Goal: Task Accomplishment & Management: Use online tool/utility

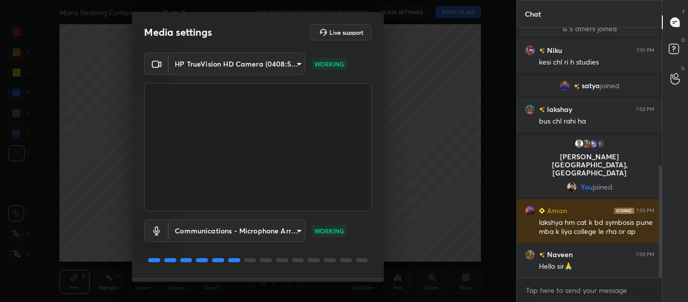
scroll to position [29, 0]
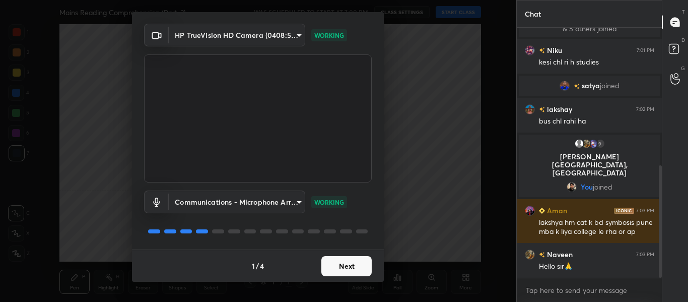
click at [321, 257] on button "Next" at bounding box center [346, 266] width 50 height 20
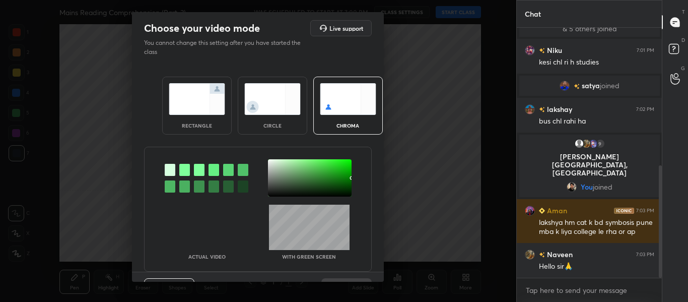
click at [205, 113] on img at bounding box center [197, 99] width 56 height 32
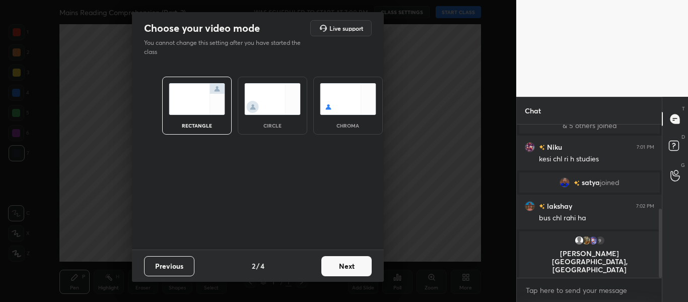
scroll to position [66, 142]
click at [349, 269] on button "Next" at bounding box center [346, 266] width 50 height 20
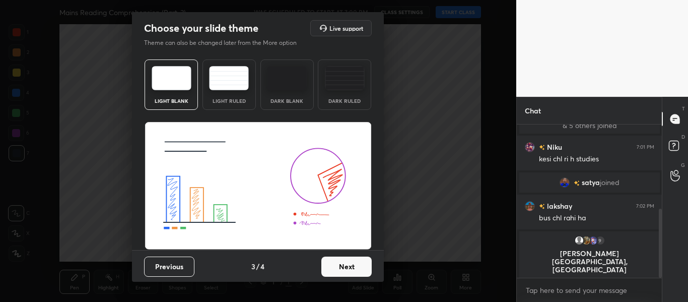
click at [349, 269] on button "Next" at bounding box center [346, 266] width 50 height 20
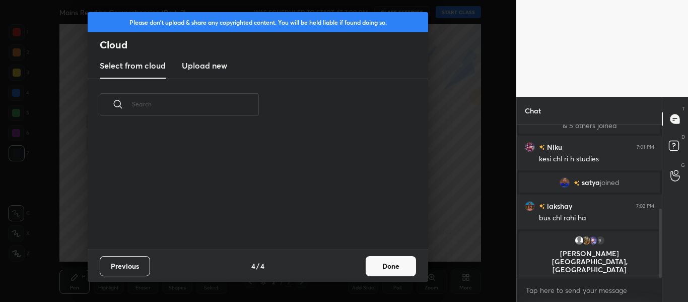
scroll to position [119, 323]
click at [405, 270] on button "Done" at bounding box center [391, 266] width 50 height 20
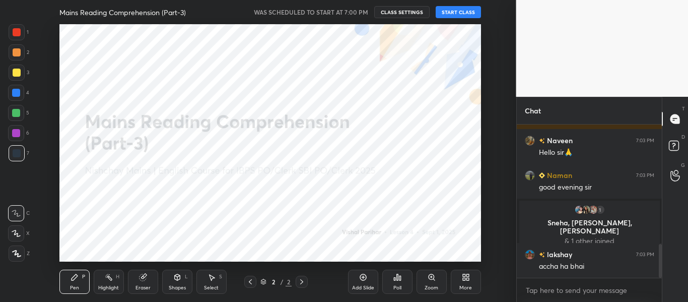
scroll to position [540, 0]
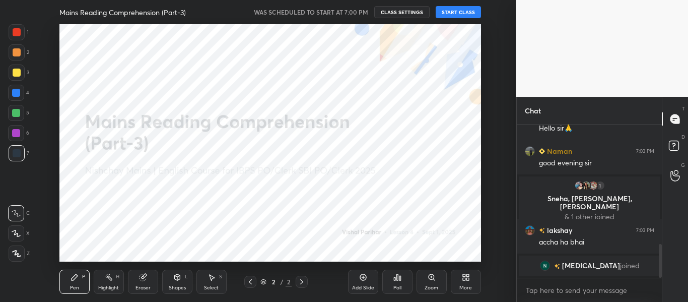
click at [19, 35] on div at bounding box center [17, 32] width 8 height 8
click at [19, 250] on icon at bounding box center [16, 253] width 9 height 7
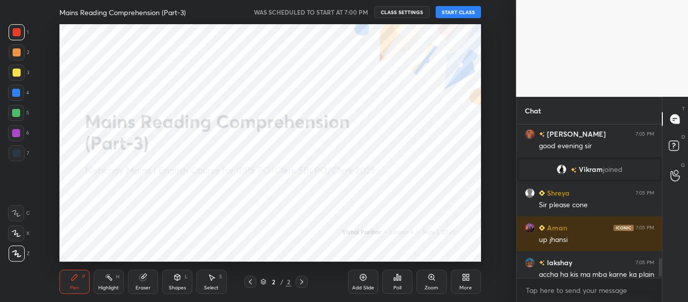
scroll to position [1123, 0]
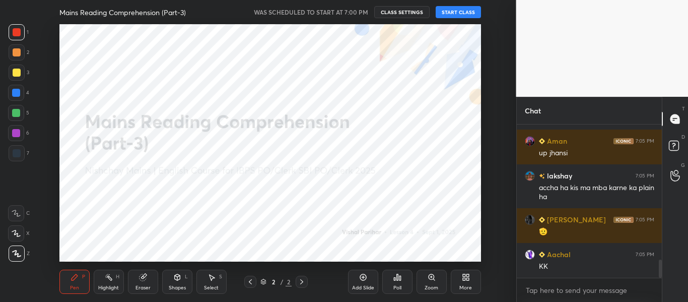
click at [461, 280] on div "More" at bounding box center [466, 282] width 30 height 24
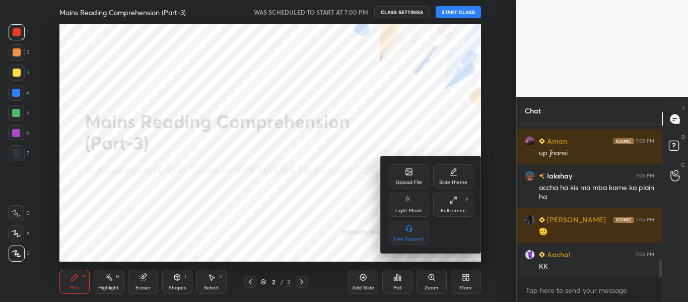
click at [410, 182] on div "Upload File" at bounding box center [409, 182] width 26 height 5
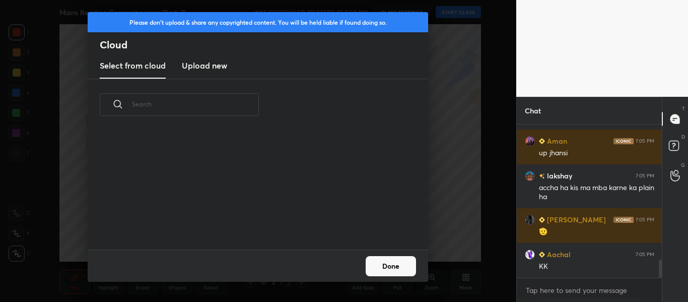
scroll to position [119, 323]
click at [222, 60] on h3 "Upload new" at bounding box center [204, 65] width 45 height 12
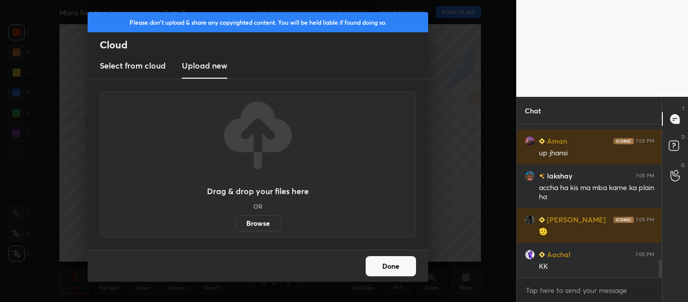
click at [270, 227] on label "Browse" at bounding box center [258, 223] width 45 height 16
click at [236, 227] on input "Browse" at bounding box center [236, 223] width 0 height 16
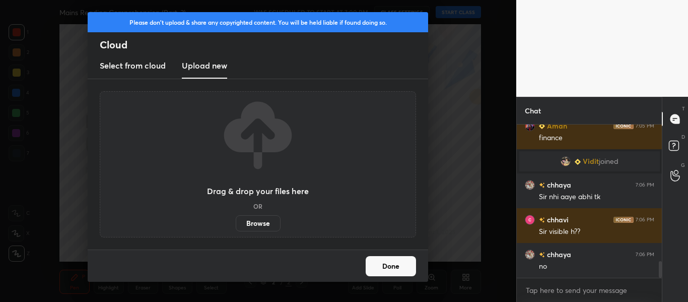
scroll to position [1281, 0]
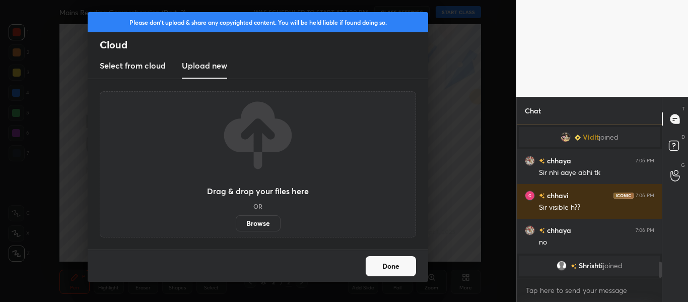
click at [396, 266] on button "Done" at bounding box center [391, 266] width 50 height 20
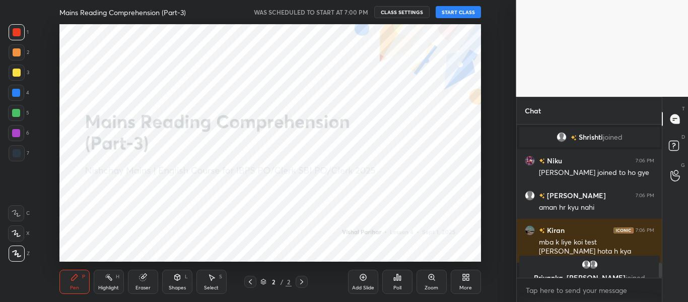
scroll to position [1393, 0]
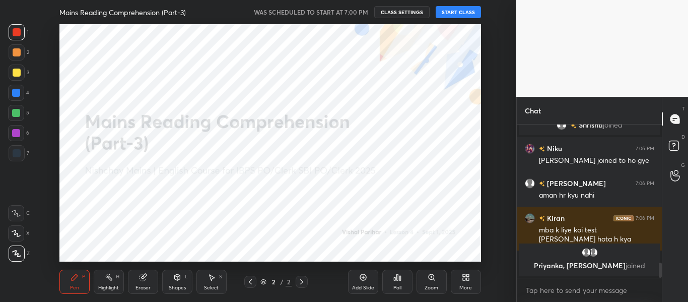
click at [461, 16] on button "START CLASS" at bounding box center [458, 12] width 45 height 12
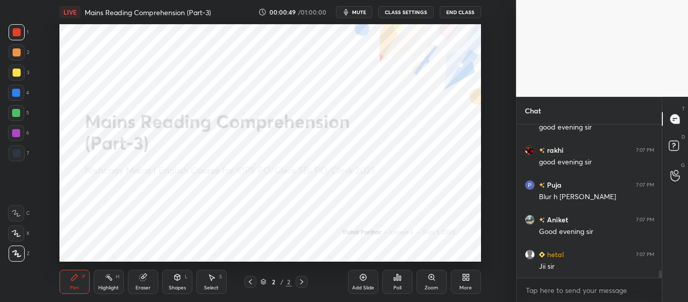
scroll to position [150, 142]
click at [472, 276] on div "More" at bounding box center [466, 282] width 30 height 24
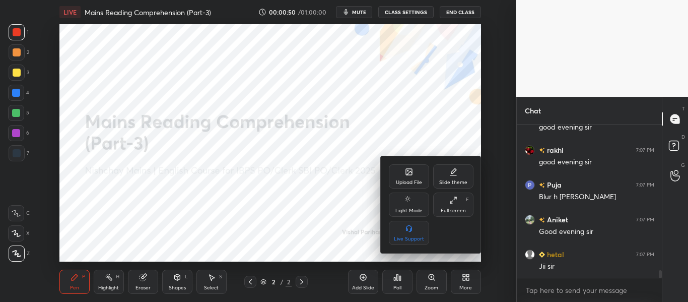
scroll to position [0, 0]
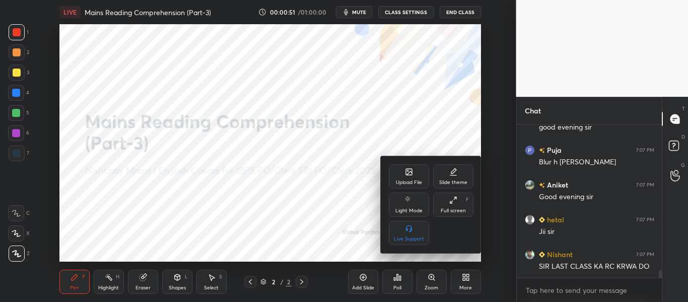
click at [414, 176] on div "Upload File" at bounding box center [409, 176] width 40 height 24
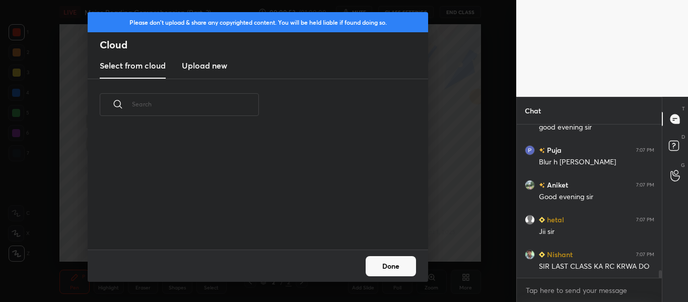
click at [213, 78] on div "Please don't upload & share any copyrighted content. You will be held liable if…" at bounding box center [258, 45] width 341 height 67
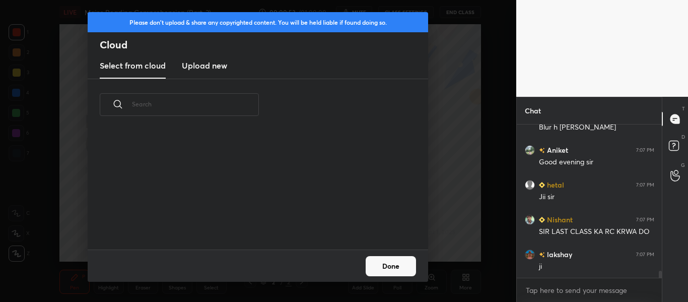
click at [213, 78] on new "Upload new" at bounding box center [204, 65] width 45 height 25
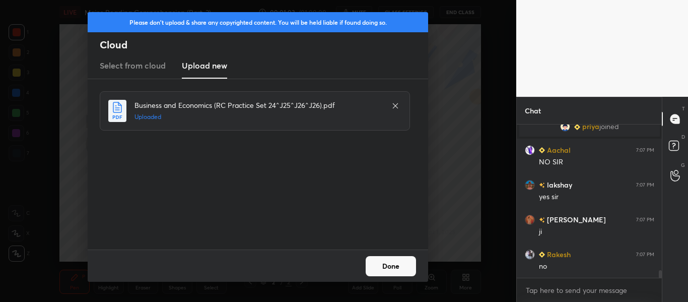
click at [390, 265] on button "Done" at bounding box center [391, 266] width 50 height 20
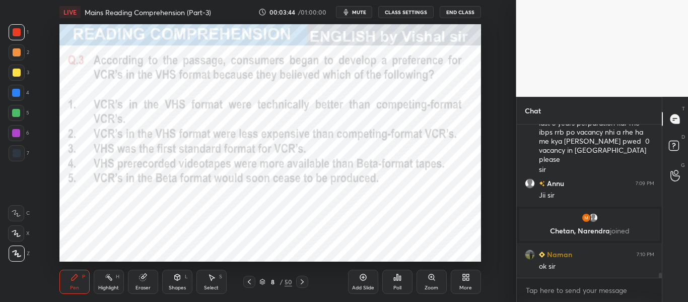
scroll to position [4460, 0]
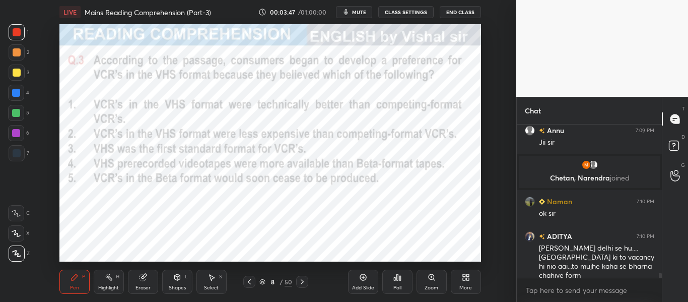
click at [304, 279] on icon at bounding box center [302, 282] width 8 height 8
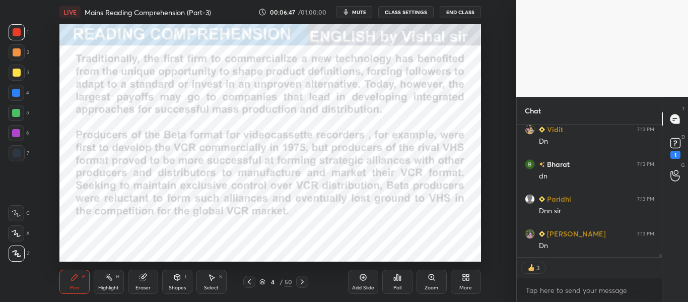
scroll to position [5918, 0]
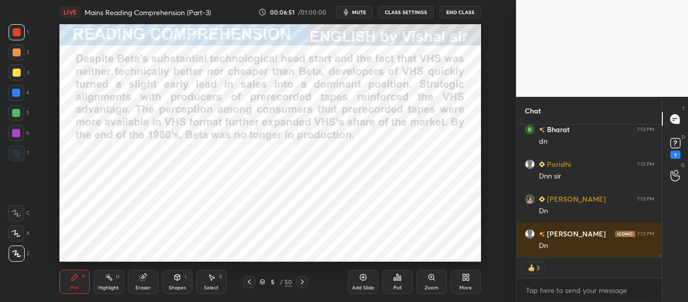
click at [353, 17] on button "mute" at bounding box center [354, 12] width 36 height 12
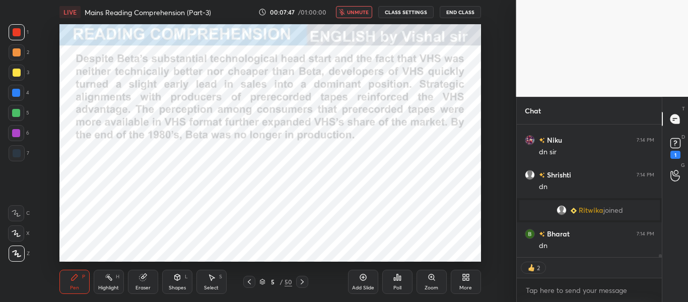
scroll to position [6150, 0]
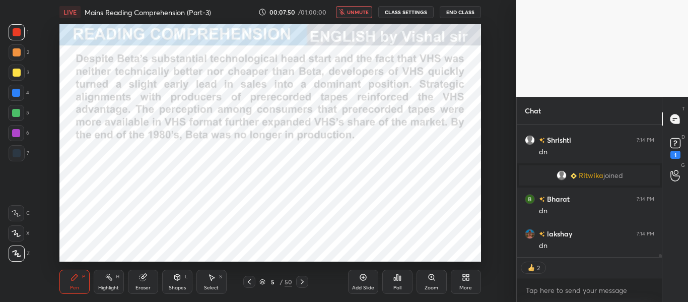
click at [358, 15] on span "unmute" at bounding box center [358, 12] width 22 height 7
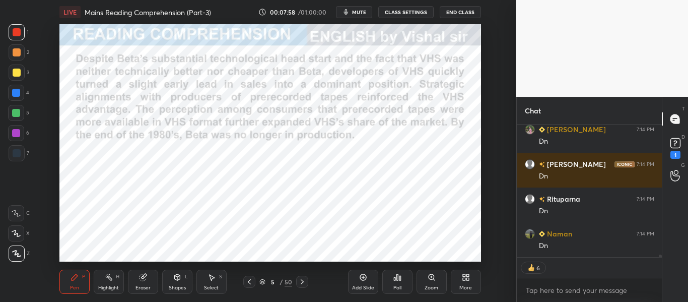
scroll to position [6313, 0]
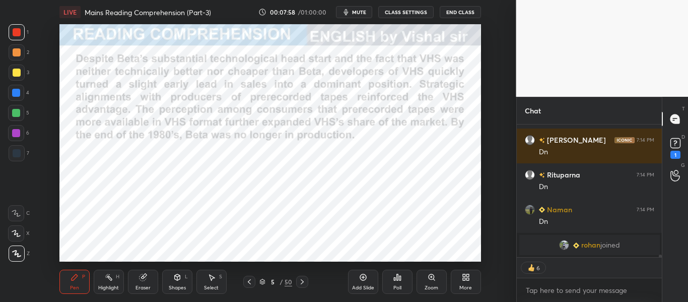
click at [304, 284] on icon at bounding box center [302, 282] width 8 height 8
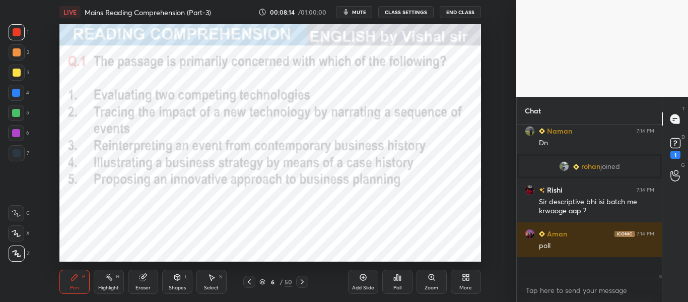
scroll to position [6295, 0]
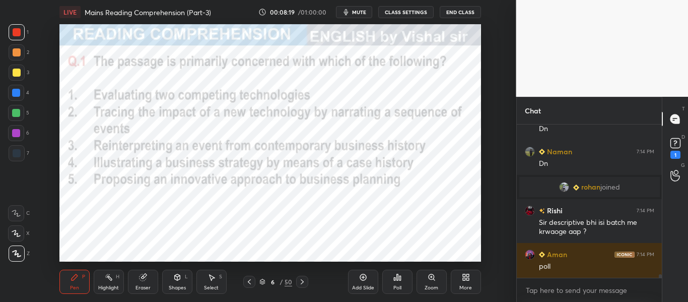
click at [397, 281] on div "Poll" at bounding box center [397, 282] width 30 height 24
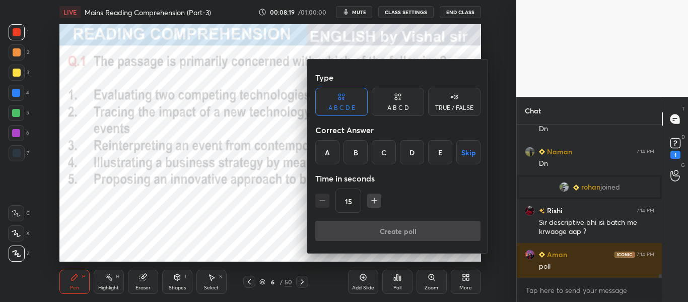
scroll to position [6319, 0]
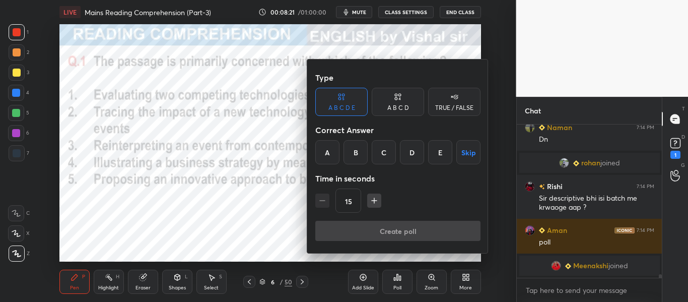
click at [416, 152] on div "D" at bounding box center [412, 152] width 24 height 24
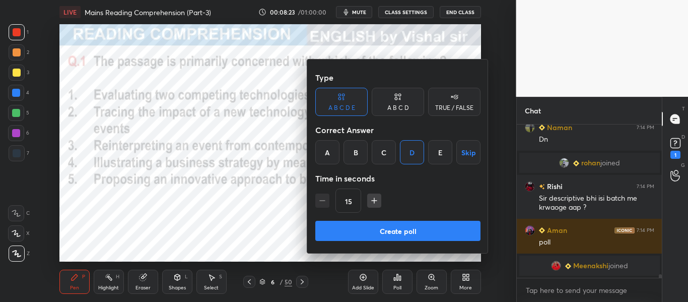
click at [423, 228] on button "Create poll" at bounding box center [397, 231] width 165 height 20
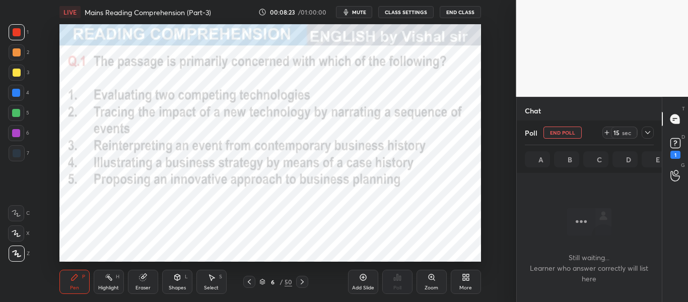
scroll to position [14, 142]
click at [651, 135] on icon at bounding box center [648, 132] width 8 height 8
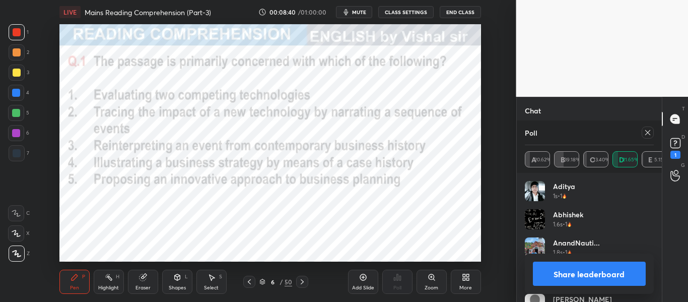
scroll to position [77, 142]
click at [303, 281] on icon at bounding box center [302, 281] width 3 height 5
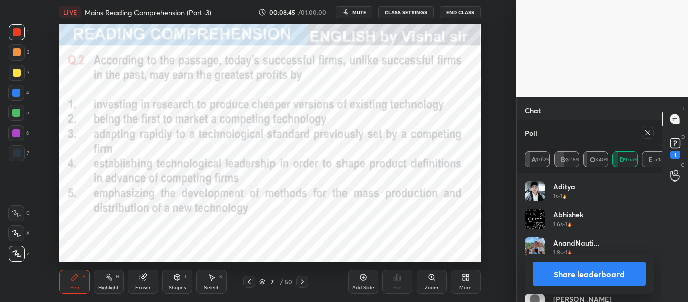
click at [647, 137] on div at bounding box center [648, 132] width 12 height 12
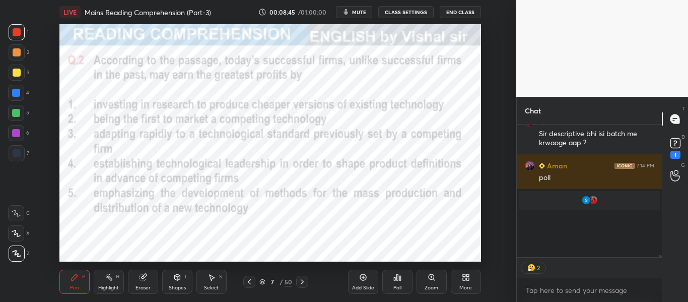
scroll to position [4, 4]
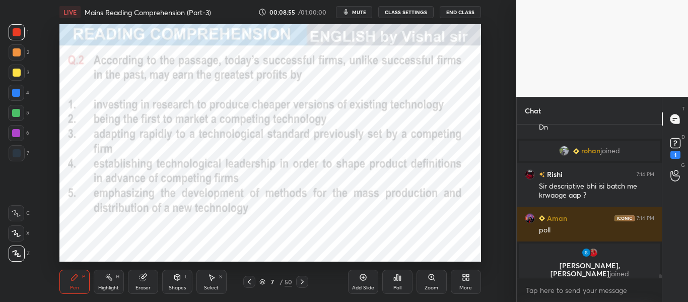
click at [348, 13] on icon "button" at bounding box center [346, 12] width 5 height 6
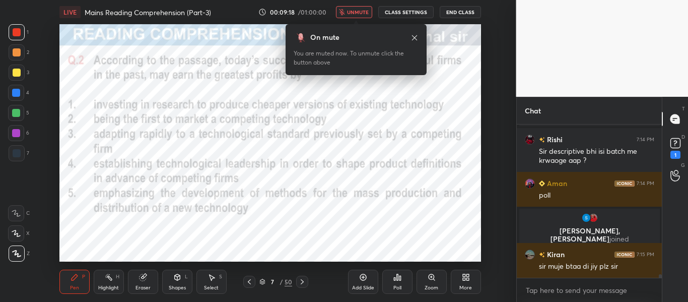
click at [356, 13] on span "unmute" at bounding box center [358, 12] width 22 height 7
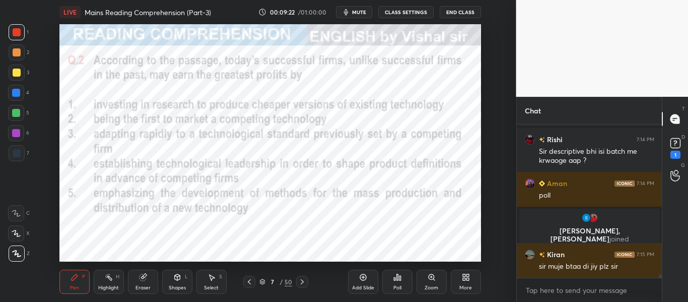
click at [401, 281] on icon at bounding box center [397, 277] width 8 height 8
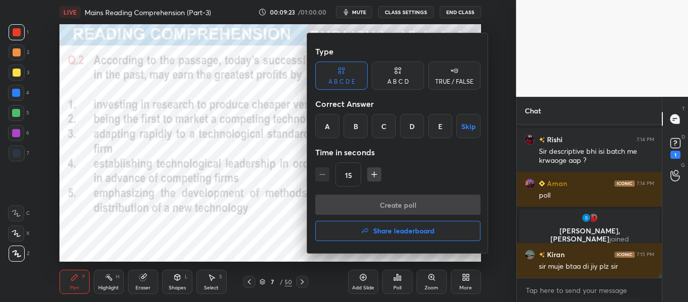
click at [439, 123] on div "E" at bounding box center [440, 126] width 24 height 24
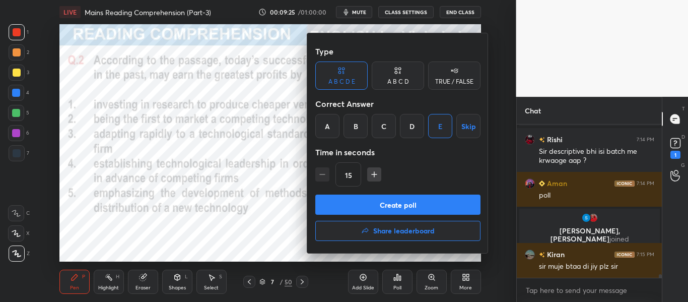
click at [420, 209] on button "Create poll" at bounding box center [397, 204] width 165 height 20
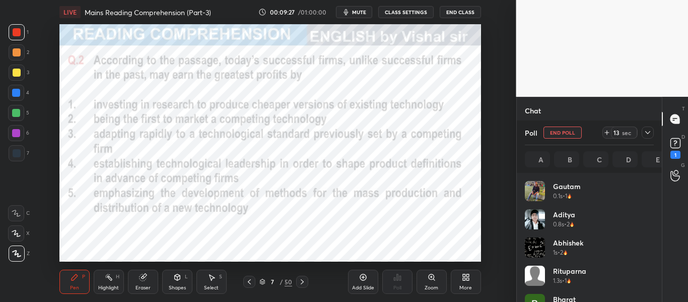
click at [650, 130] on icon at bounding box center [648, 132] width 8 height 8
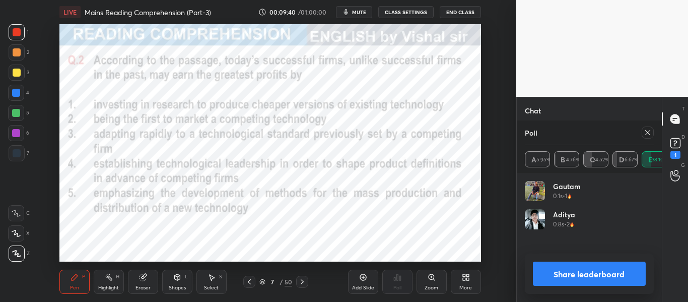
scroll to position [118, 126]
click at [552, 268] on button "Share leaderboard" at bounding box center [589, 273] width 113 height 24
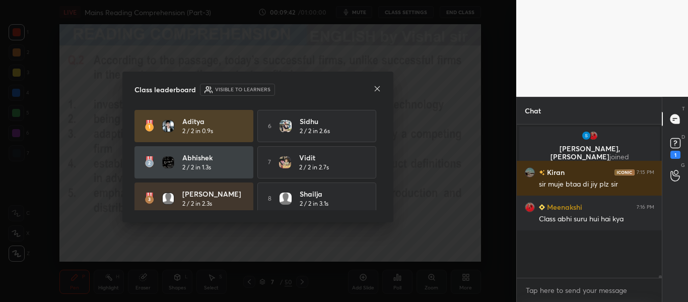
scroll to position [4, 4]
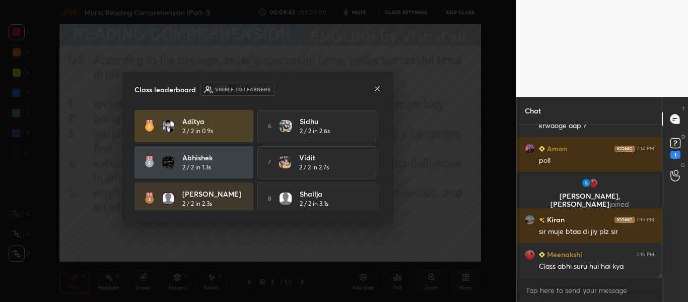
click at [379, 87] on icon at bounding box center [377, 88] width 5 height 5
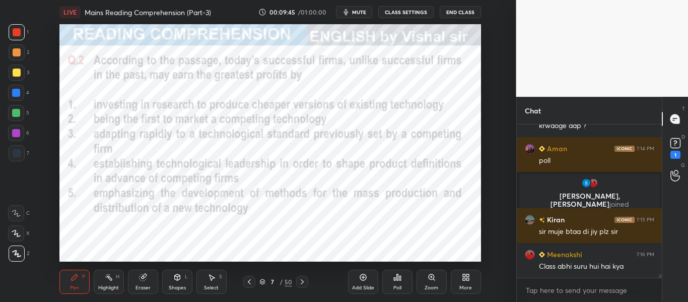
click at [303, 282] on icon at bounding box center [302, 282] width 8 height 8
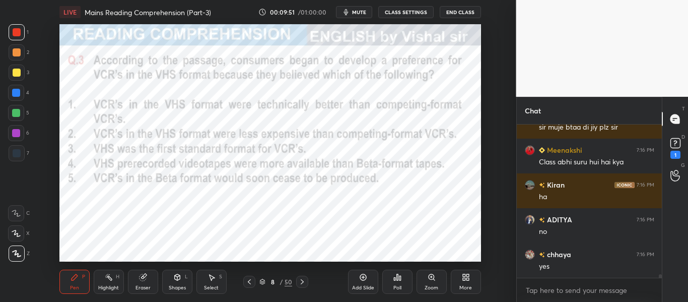
click at [354, 12] on span "mute" at bounding box center [359, 12] width 14 height 7
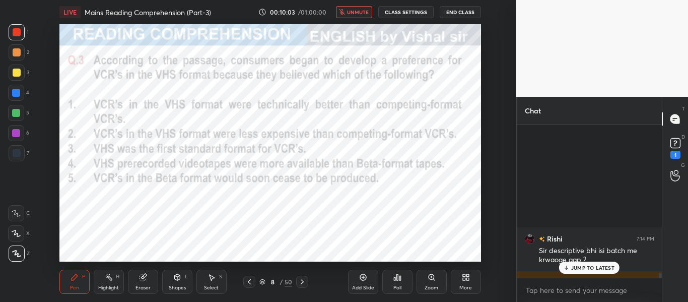
scroll to position [6740, 0]
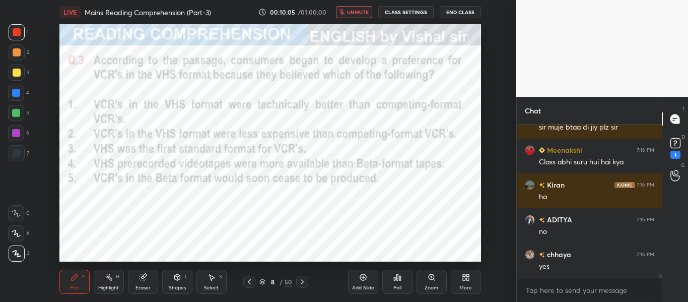
click at [360, 8] on button "unmute" at bounding box center [354, 12] width 36 height 12
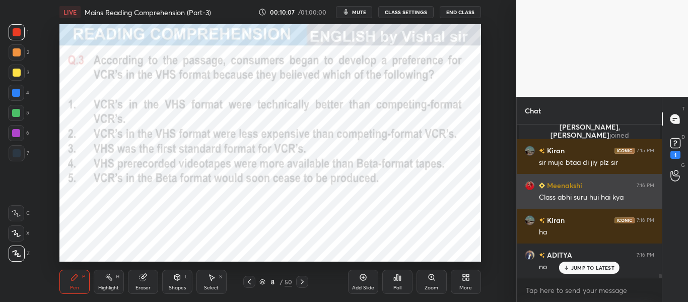
scroll to position [6693, 0]
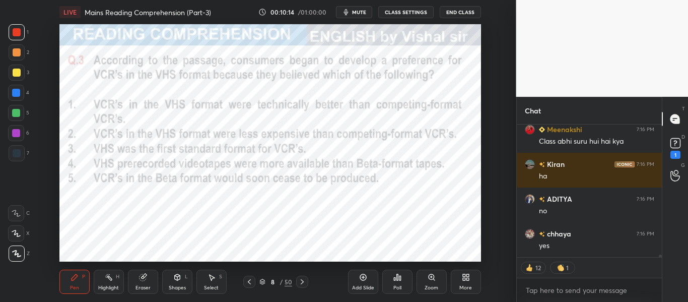
click at [402, 275] on div "Poll" at bounding box center [397, 282] width 30 height 24
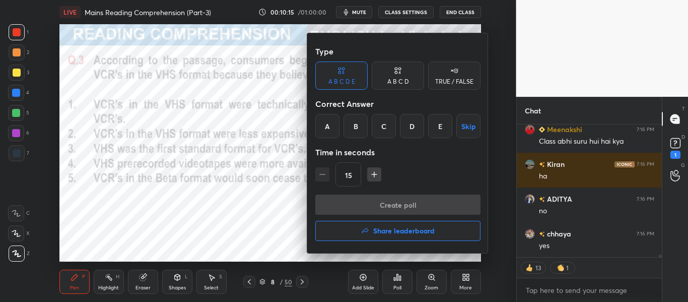
click at [415, 129] on div "D" at bounding box center [412, 126] width 24 height 24
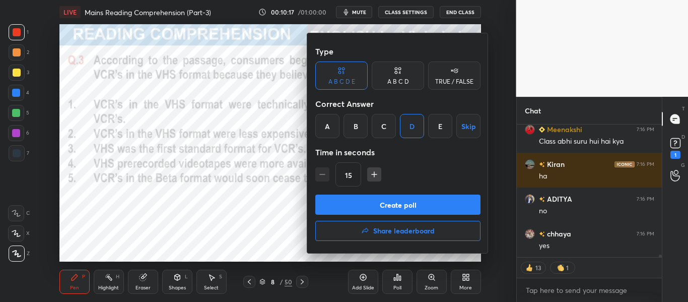
click at [444, 208] on button "Create poll" at bounding box center [397, 204] width 165 height 20
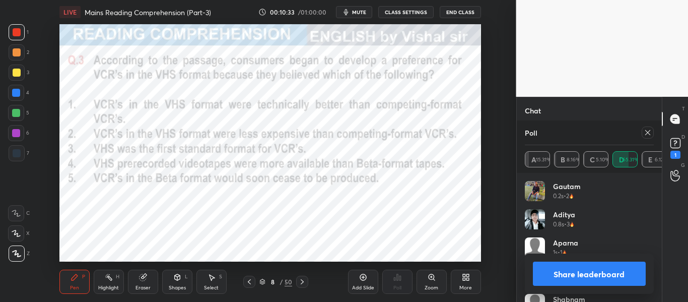
click at [301, 286] on div at bounding box center [302, 282] width 12 height 12
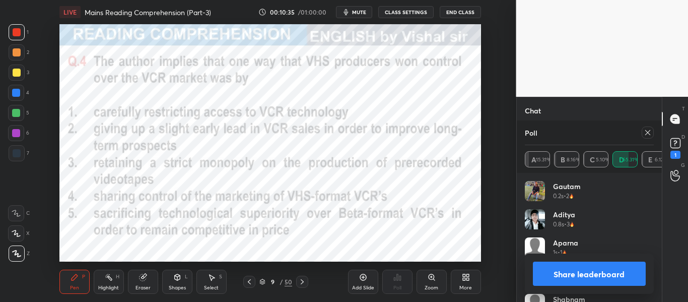
click at [651, 131] on icon at bounding box center [648, 132] width 8 height 8
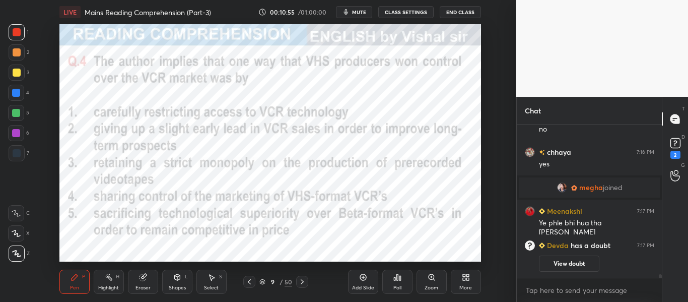
scroll to position [6557, 0]
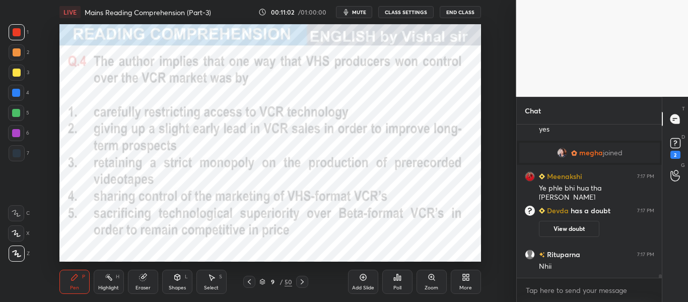
click at [392, 276] on div "Poll" at bounding box center [397, 282] width 30 height 24
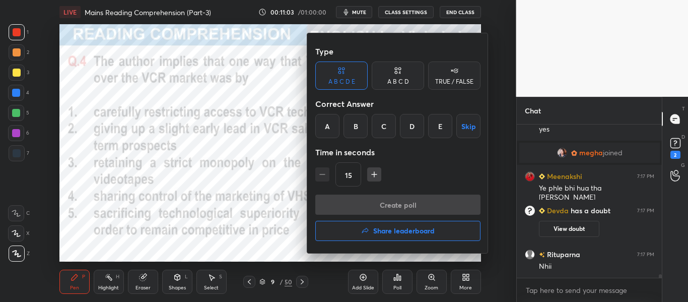
scroll to position [6581, 0]
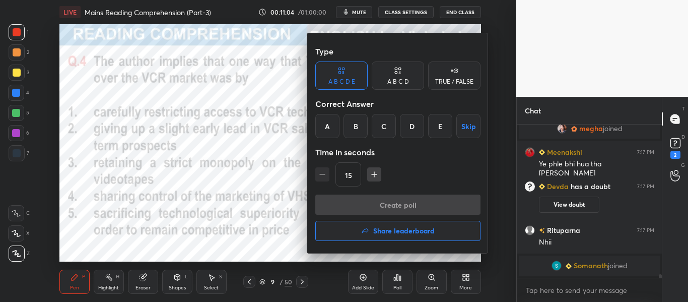
click at [415, 120] on div "D" at bounding box center [412, 126] width 24 height 24
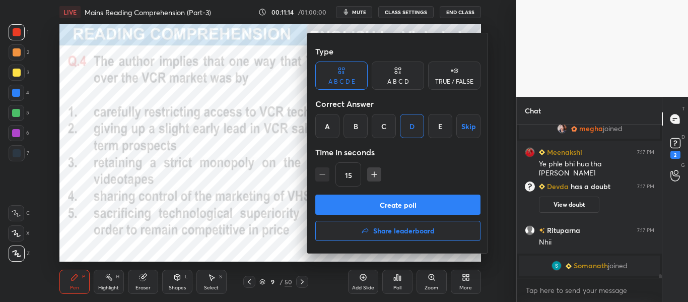
click at [448, 202] on button "Create poll" at bounding box center [397, 204] width 165 height 20
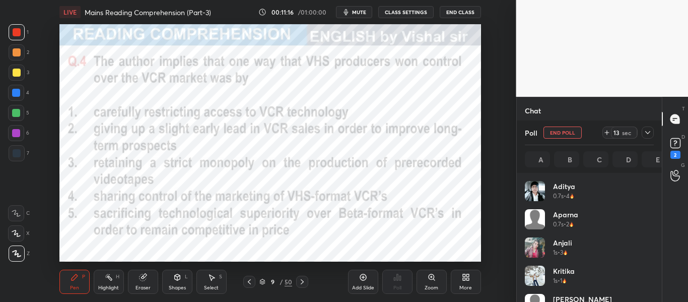
scroll to position [118, 126]
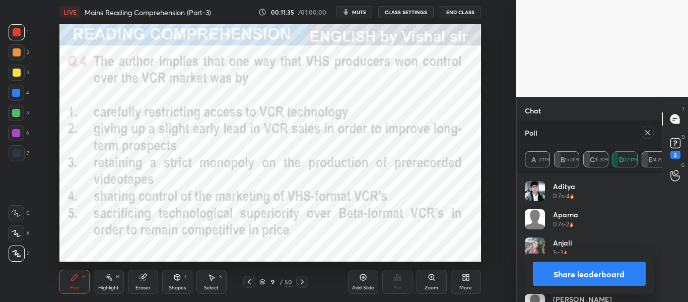
click at [543, 272] on button "Share leaderboard" at bounding box center [589, 273] width 113 height 24
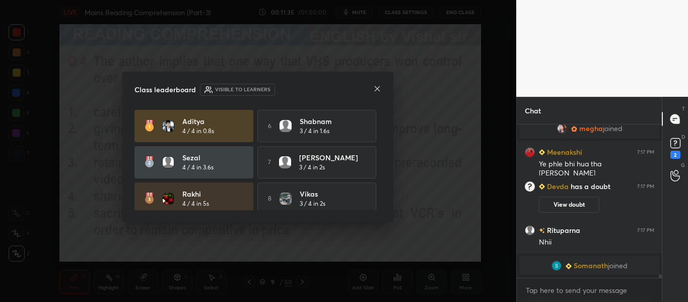
scroll to position [4, 4]
click at [379, 87] on icon at bounding box center [377, 88] width 5 height 5
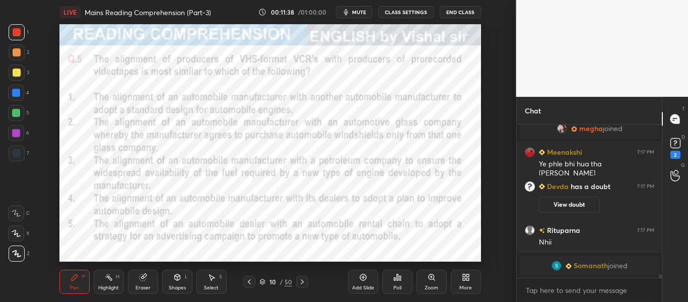
click at [354, 11] on span "mute" at bounding box center [359, 12] width 14 height 7
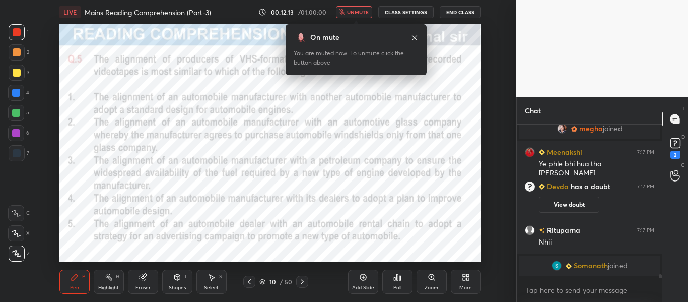
click at [354, 17] on button "unmute" at bounding box center [354, 12] width 36 height 12
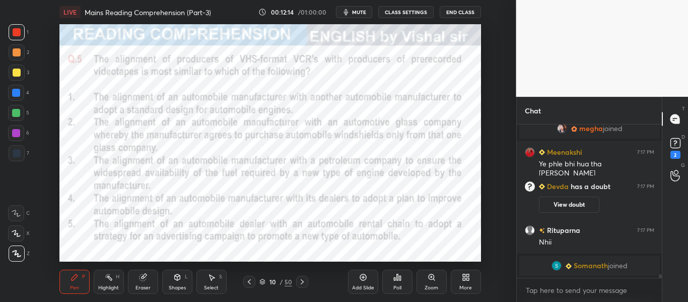
click at [354, 17] on button "mute" at bounding box center [354, 12] width 36 height 12
click at [353, 9] on span "unmute" at bounding box center [358, 12] width 22 height 7
click at [396, 285] on div "Poll" at bounding box center [397, 287] width 8 height 5
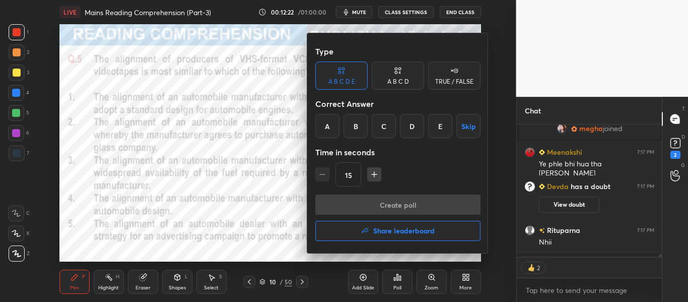
click at [387, 130] on div "C" at bounding box center [384, 126] width 24 height 24
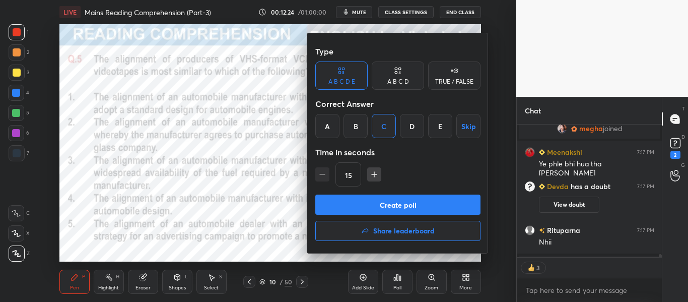
click at [454, 208] on button "Create poll" at bounding box center [397, 204] width 165 height 20
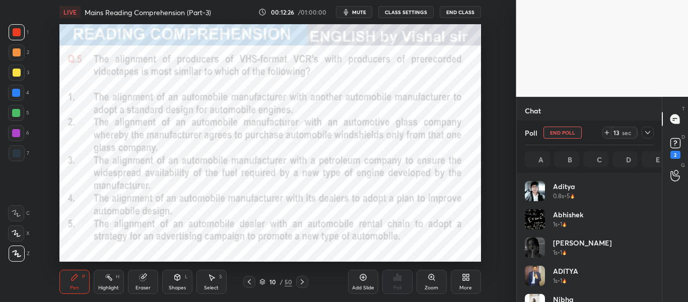
scroll to position [118, 126]
click at [649, 132] on icon at bounding box center [648, 132] width 8 height 8
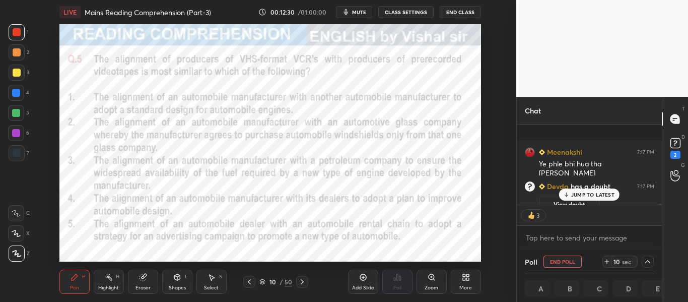
scroll to position [6653, 0]
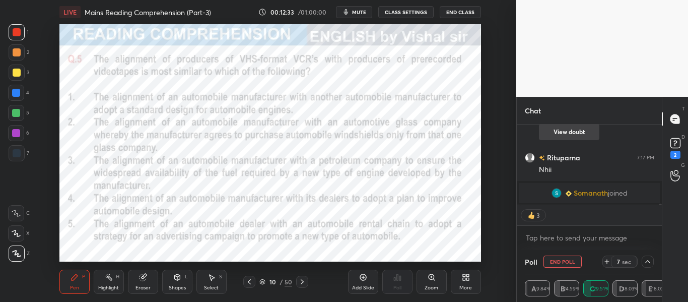
click at [566, 137] on button "View doubt" at bounding box center [569, 132] width 60 height 16
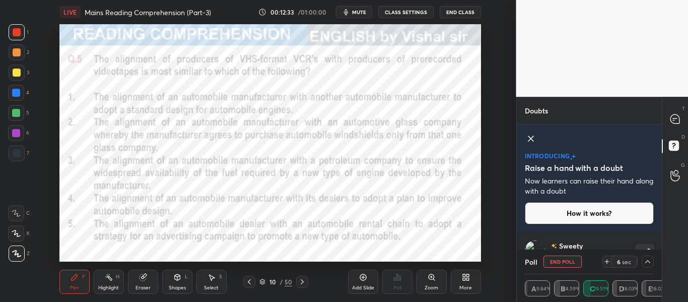
scroll to position [62, 0]
click at [529, 133] on icon at bounding box center [531, 138] width 12 height 12
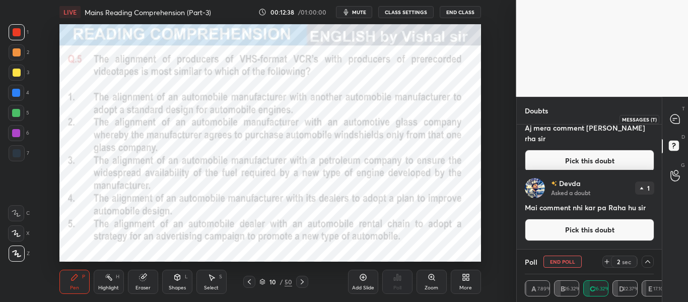
click at [683, 117] on div at bounding box center [675, 119] width 20 height 18
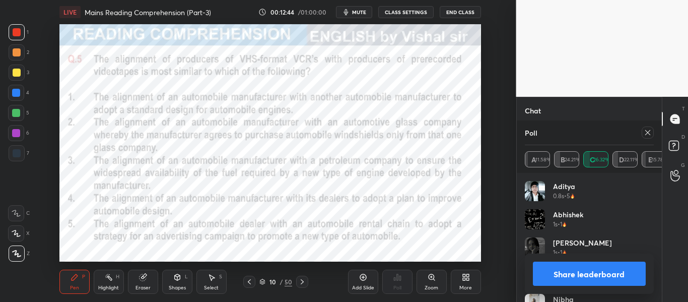
scroll to position [6730, 0]
click at [562, 268] on button "Share leaderboard" at bounding box center [589, 273] width 113 height 24
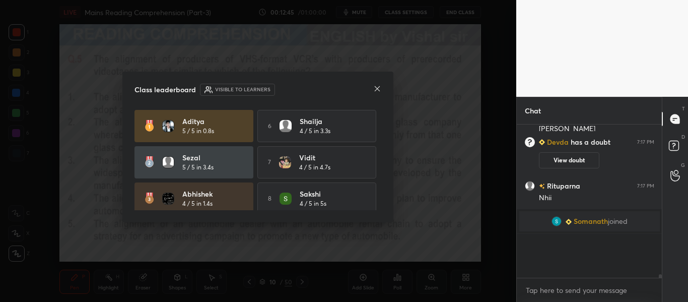
scroll to position [4, 4]
click at [378, 88] on icon at bounding box center [377, 88] width 5 height 5
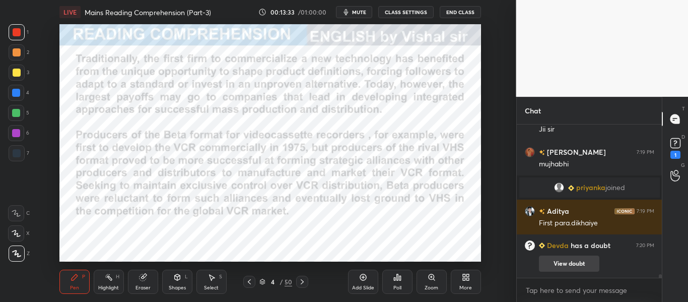
click at [567, 258] on button "View doubt" at bounding box center [569, 263] width 60 height 16
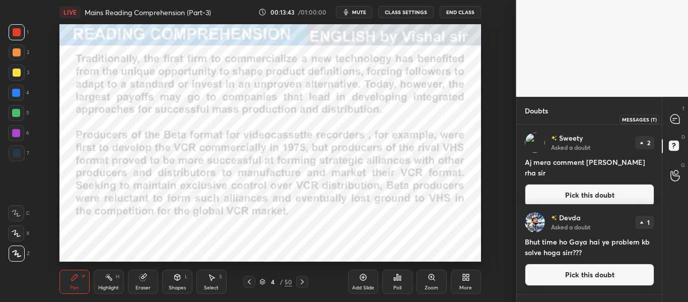
click at [679, 120] on icon at bounding box center [675, 118] width 9 height 9
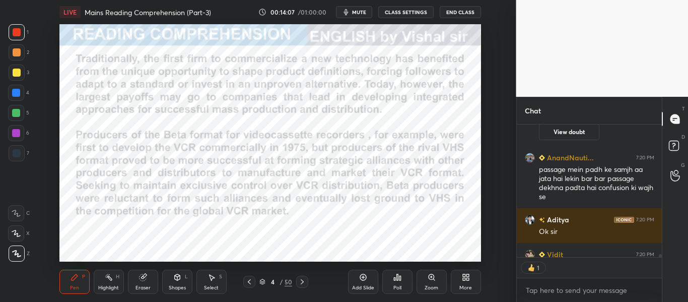
scroll to position [129, 142]
click at [301, 284] on icon at bounding box center [302, 282] width 8 height 8
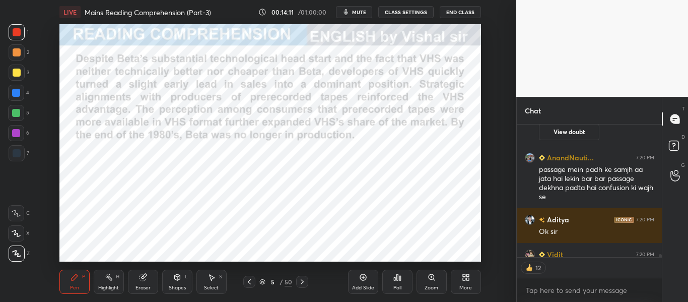
click at [301, 284] on icon at bounding box center [302, 282] width 8 height 8
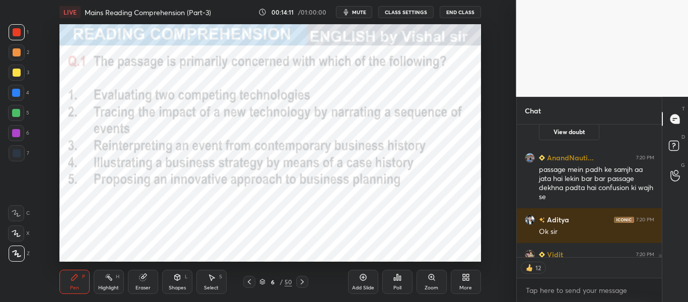
click at [301, 284] on icon at bounding box center [302, 282] width 8 height 8
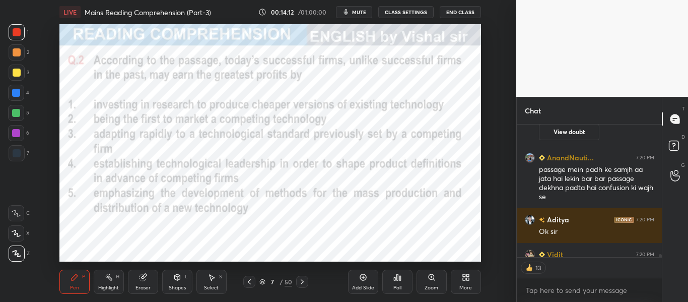
click at [301, 284] on icon at bounding box center [302, 282] width 8 height 8
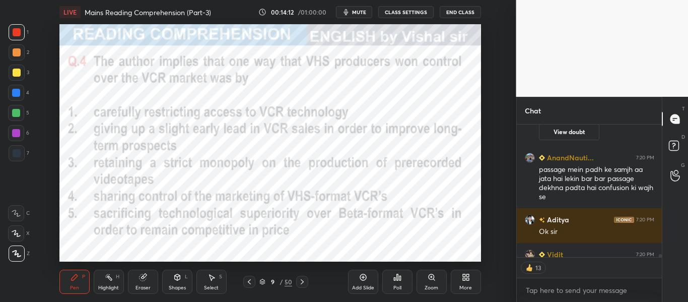
click at [301, 284] on icon at bounding box center [302, 282] width 8 height 8
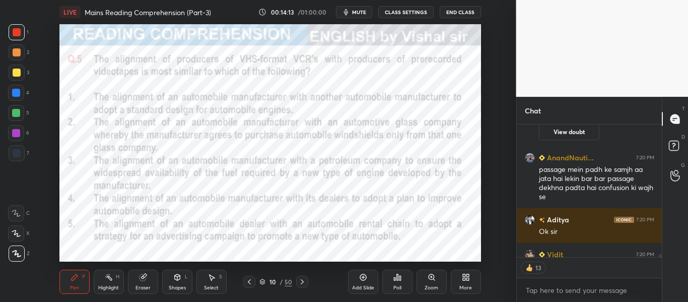
click at [301, 284] on icon at bounding box center [302, 282] width 8 height 8
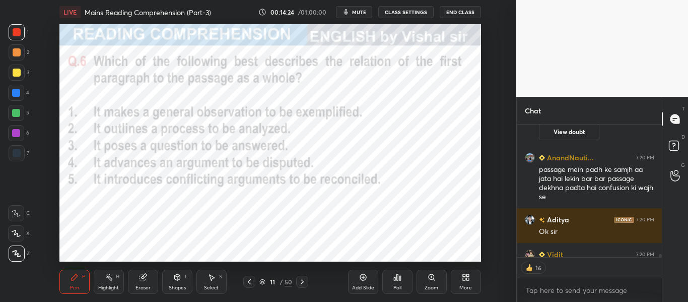
click at [399, 274] on icon at bounding box center [397, 277] width 8 height 8
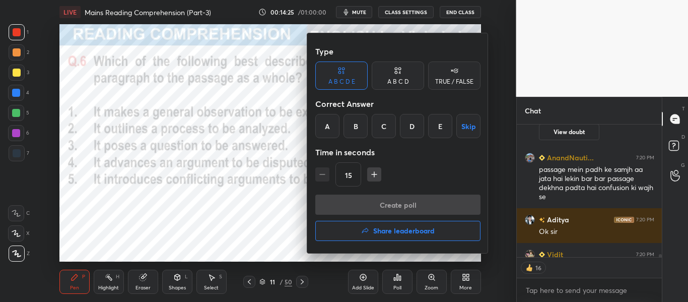
click at [305, 121] on div at bounding box center [344, 151] width 688 height 302
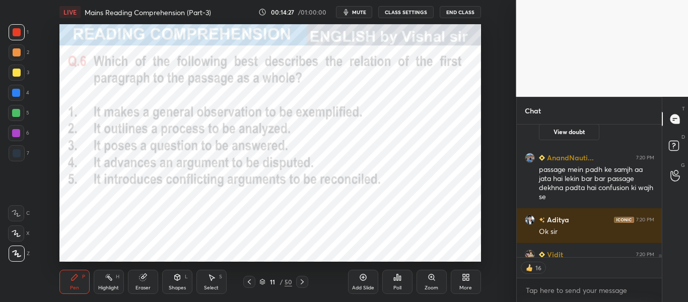
click at [397, 278] on icon at bounding box center [398, 277] width 2 height 6
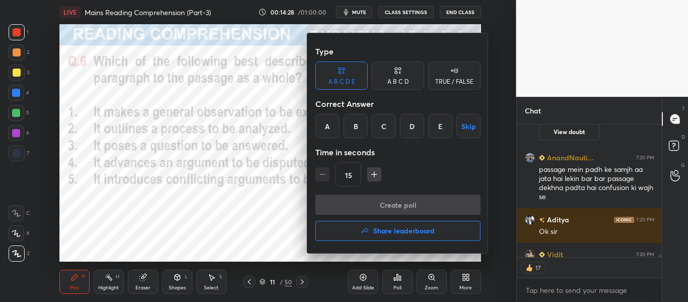
click at [326, 148] on div "Time in seconds" at bounding box center [397, 152] width 165 height 20
click at [325, 123] on div "A" at bounding box center [327, 126] width 24 height 24
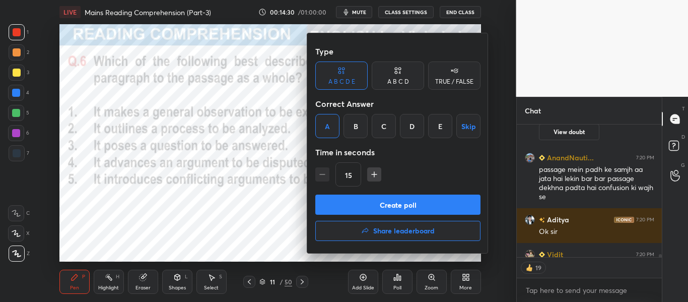
click at [384, 199] on button "Create poll" at bounding box center [397, 204] width 165 height 20
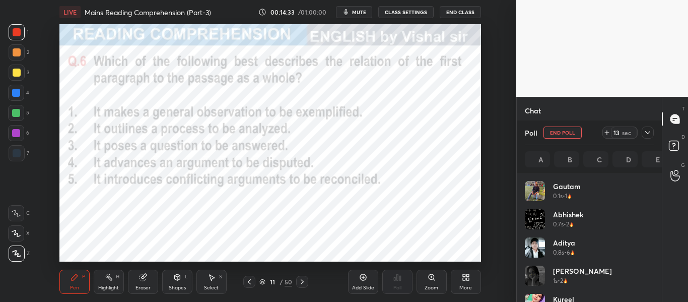
scroll to position [4, 4]
click at [648, 132] on icon at bounding box center [648, 132] width 8 height 8
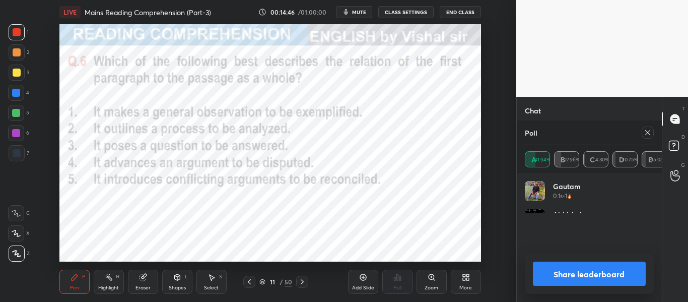
scroll to position [118, 126]
click at [607, 271] on button "Share leaderboard" at bounding box center [589, 273] width 113 height 24
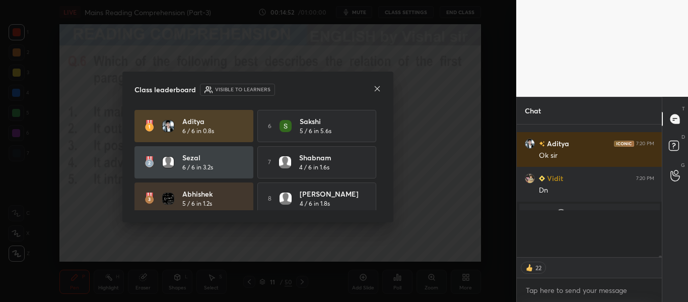
scroll to position [7124, 0]
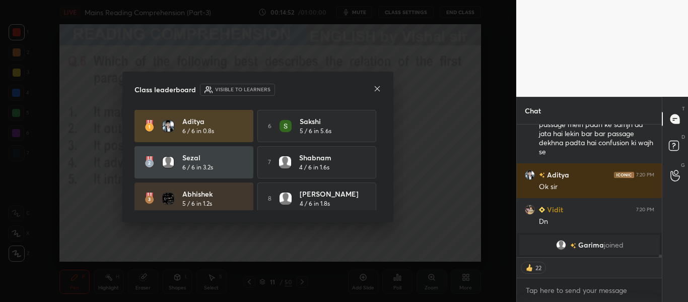
click at [378, 88] on icon at bounding box center [377, 88] width 5 height 5
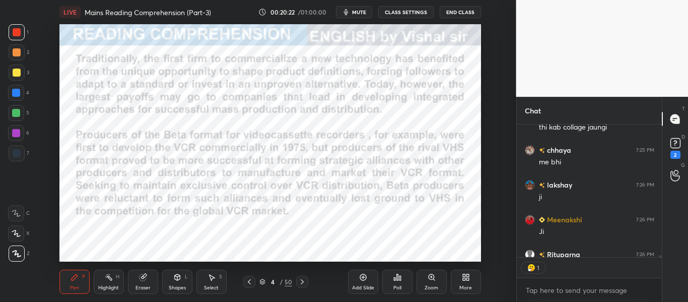
scroll to position [129, 142]
type textarea "x"
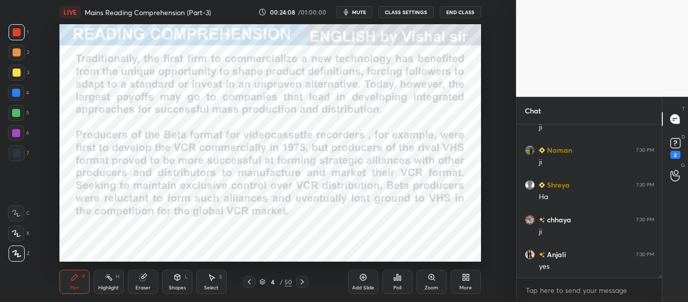
scroll to position [10037, 0]
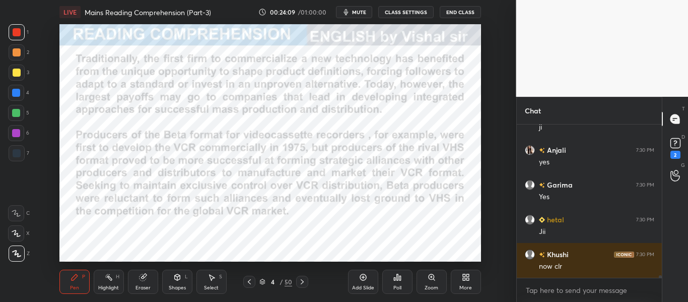
click at [353, 11] on button "mute" at bounding box center [354, 12] width 36 height 12
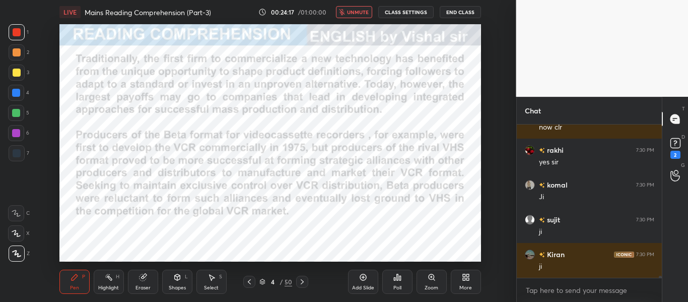
scroll to position [10210, 0]
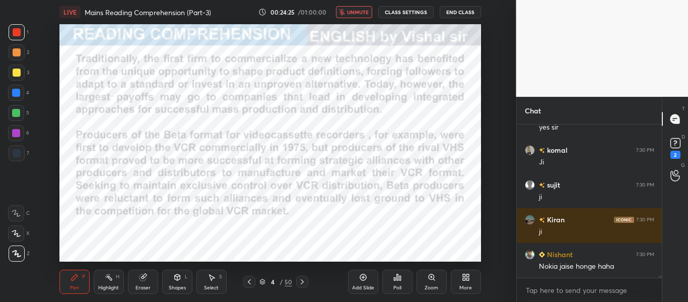
click at [357, 14] on span "unmute" at bounding box center [358, 12] width 22 height 7
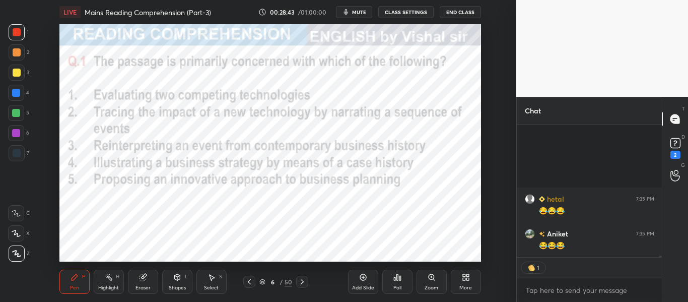
scroll to position [12670, 0]
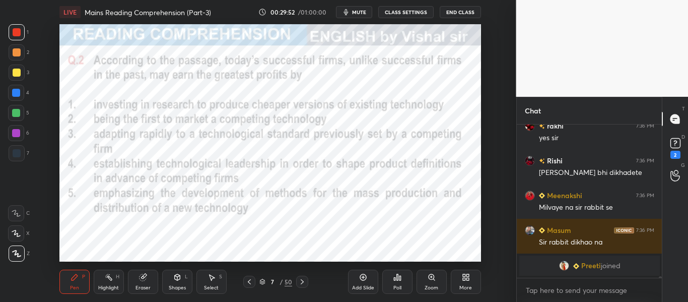
click at [16, 90] on div at bounding box center [16, 93] width 8 height 8
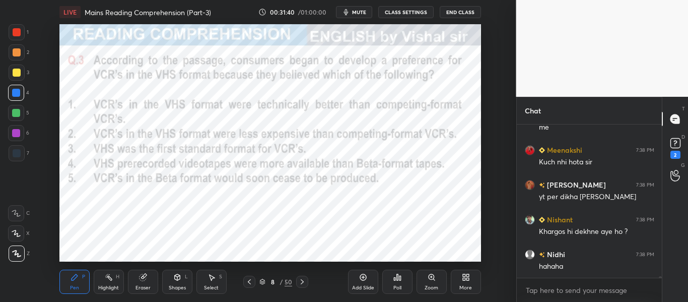
scroll to position [14734, 0]
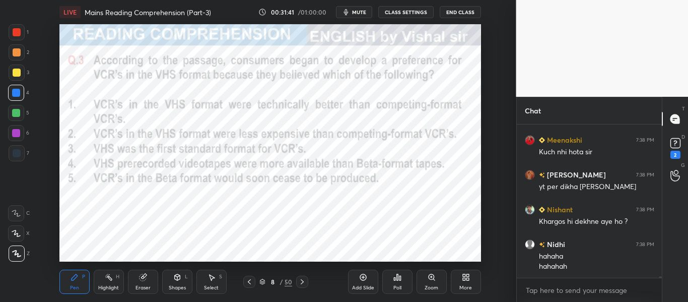
click at [17, 34] on div at bounding box center [17, 32] width 8 height 8
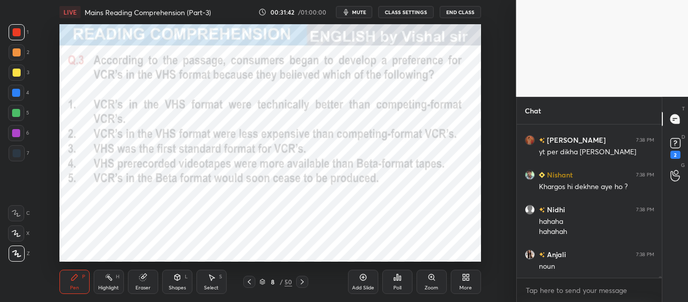
scroll to position [14804, 0]
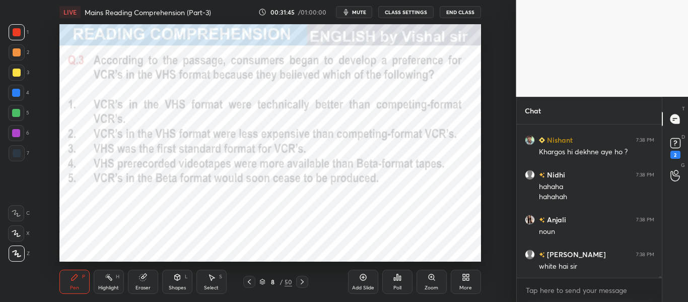
click at [17, 112] on div at bounding box center [16, 113] width 8 height 8
click at [21, 95] on div at bounding box center [16, 93] width 16 height 16
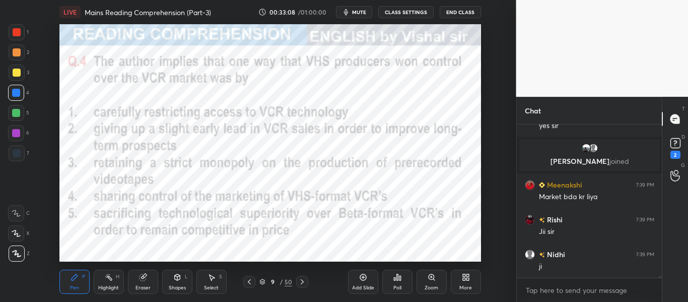
scroll to position [15087, 0]
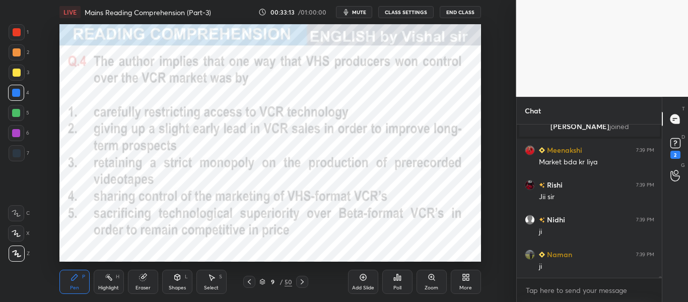
click at [304, 280] on icon at bounding box center [302, 282] width 8 height 8
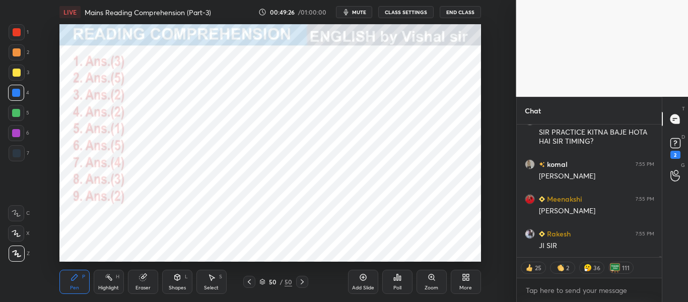
scroll to position [20533, 0]
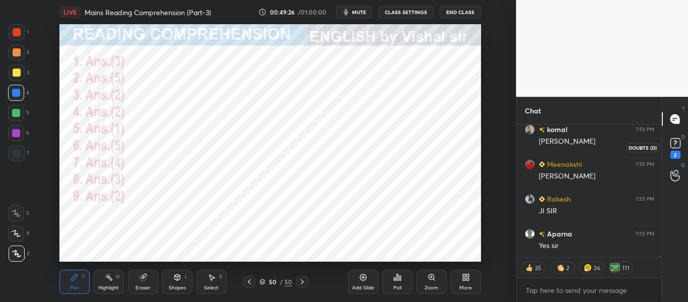
click at [678, 139] on rect at bounding box center [676, 144] width 10 height 10
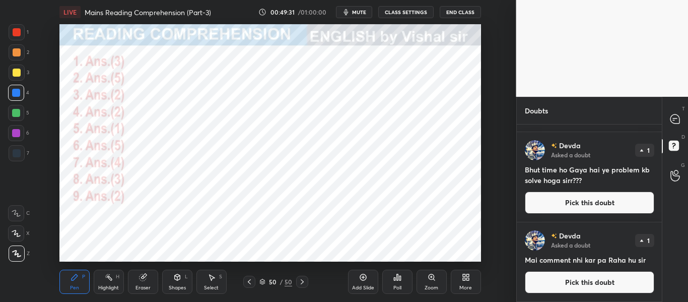
scroll to position [0, 0]
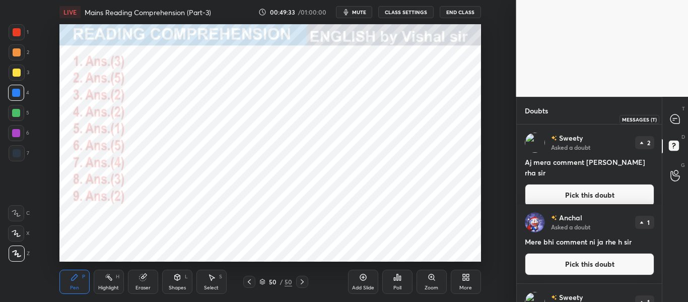
click at [684, 118] on div at bounding box center [675, 119] width 20 height 18
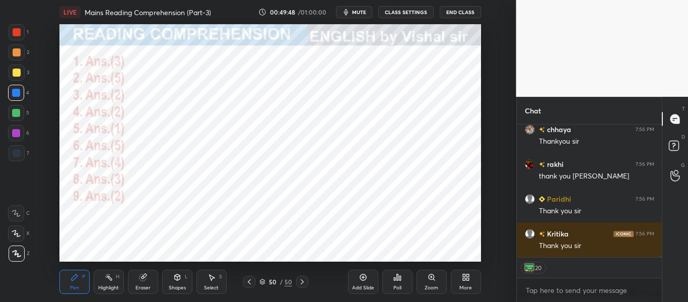
scroll to position [21364, 0]
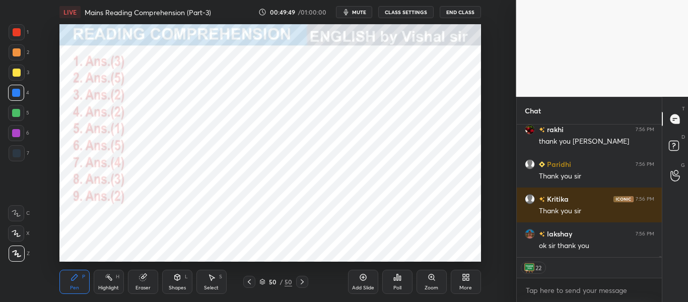
click at [458, 14] on button "End Class" at bounding box center [460, 12] width 41 height 12
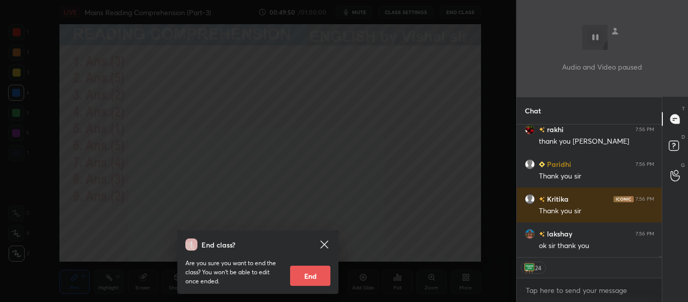
click at [311, 276] on button "End" at bounding box center [310, 275] width 40 height 20
type textarea "x"
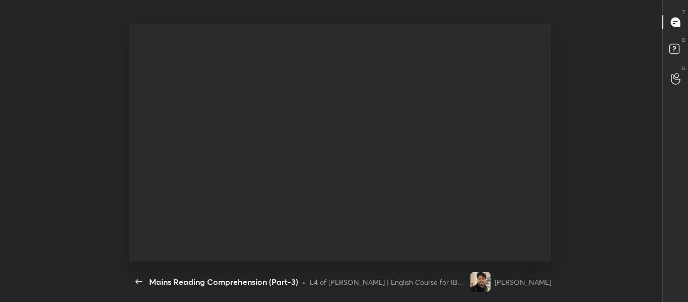
scroll to position [237, 508]
